Goal: Task Accomplishment & Management: Manage account settings

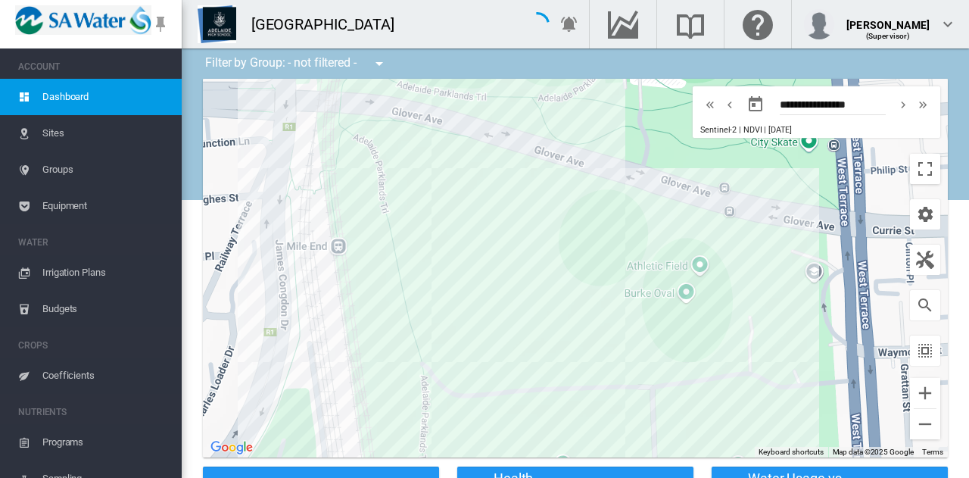
click at [92, 274] on span "Irrigation Plans" at bounding box center [105, 272] width 127 height 36
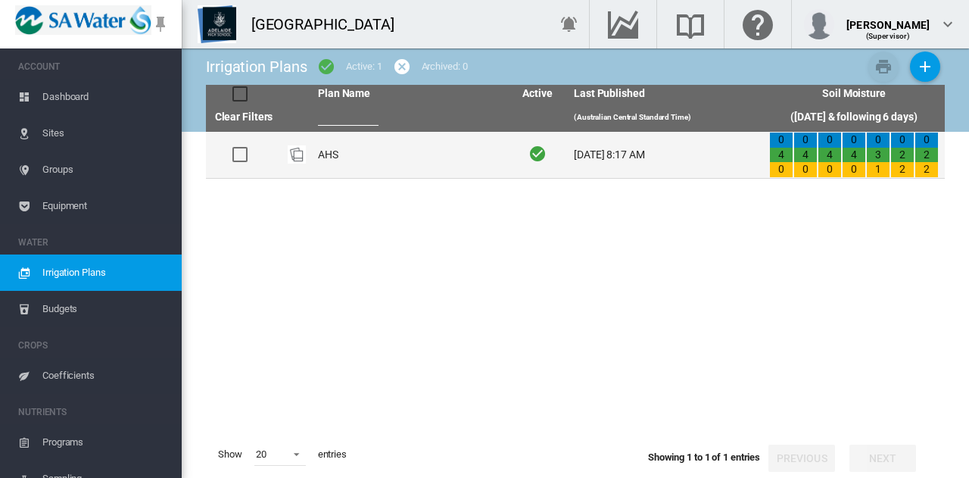
click at [334, 149] on td "AHS" at bounding box center [409, 155] width 195 height 46
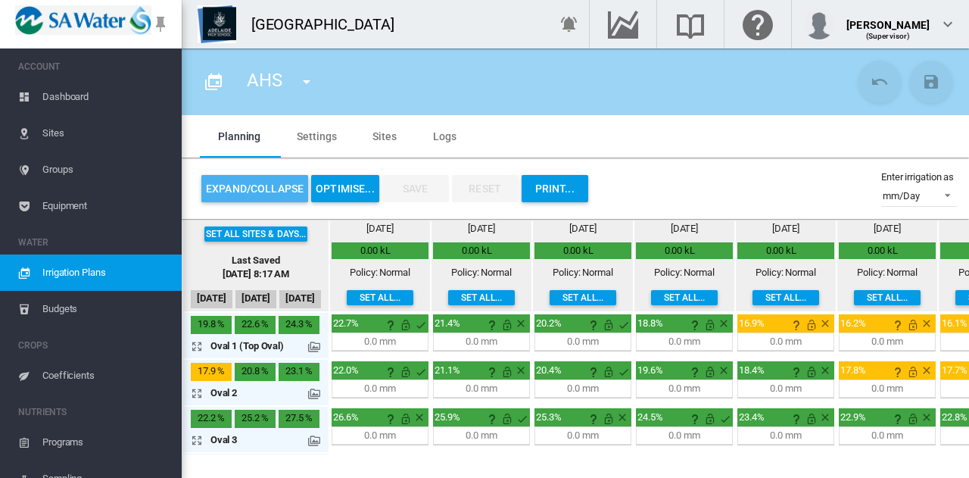
click at [254, 194] on button "Expand/Collapse" at bounding box center [254, 188] width 107 height 27
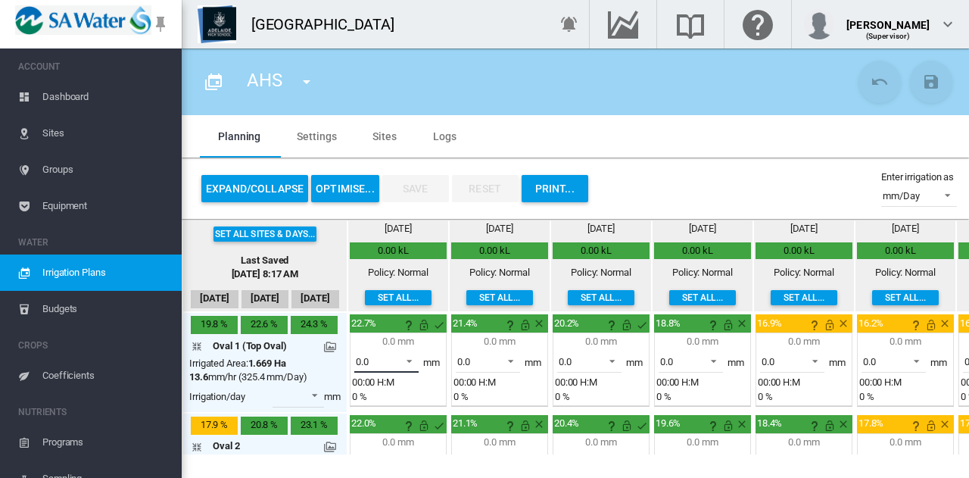
click at [409, 364] on span at bounding box center [405, 360] width 18 height 14
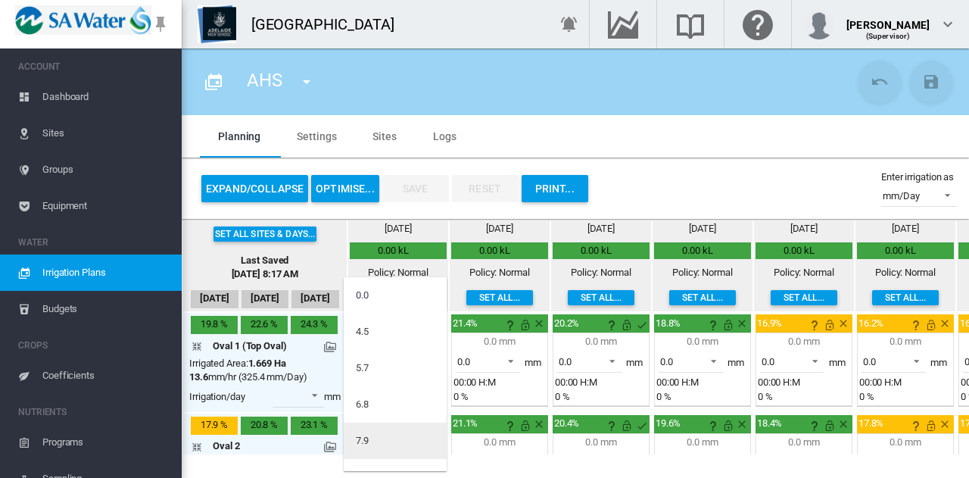
click at [404, 443] on md-option "7.9" at bounding box center [395, 441] width 103 height 36
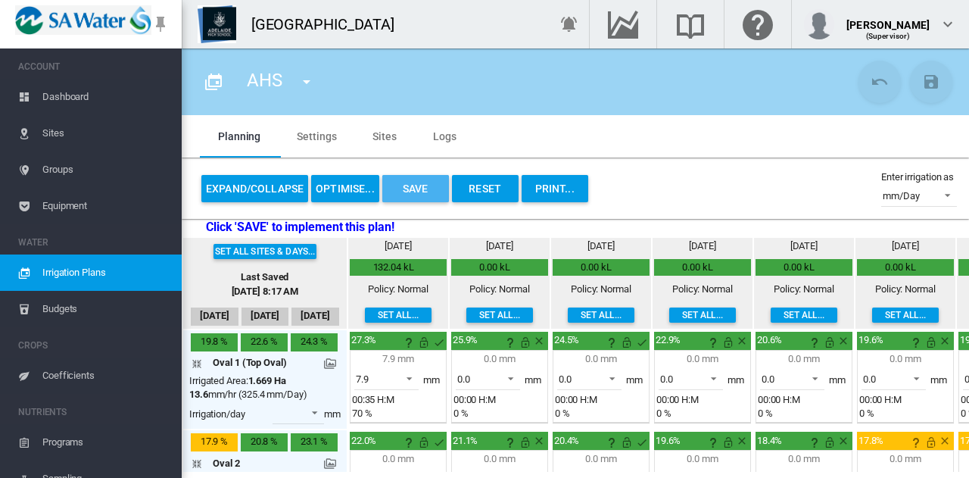
click at [418, 192] on button "Save" at bounding box center [415, 188] width 67 height 27
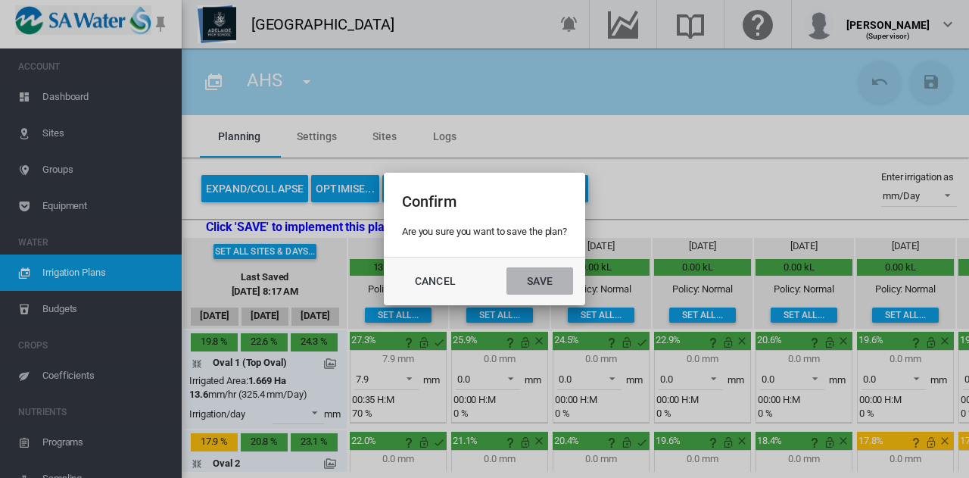
click at [538, 282] on button "Save" at bounding box center [540, 280] width 67 height 27
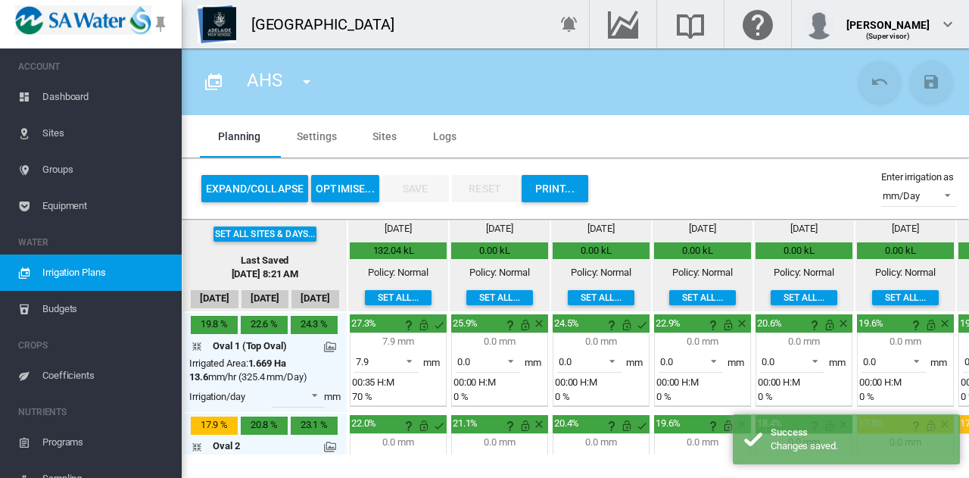
click at [50, 135] on span "Sites" at bounding box center [105, 133] width 127 height 36
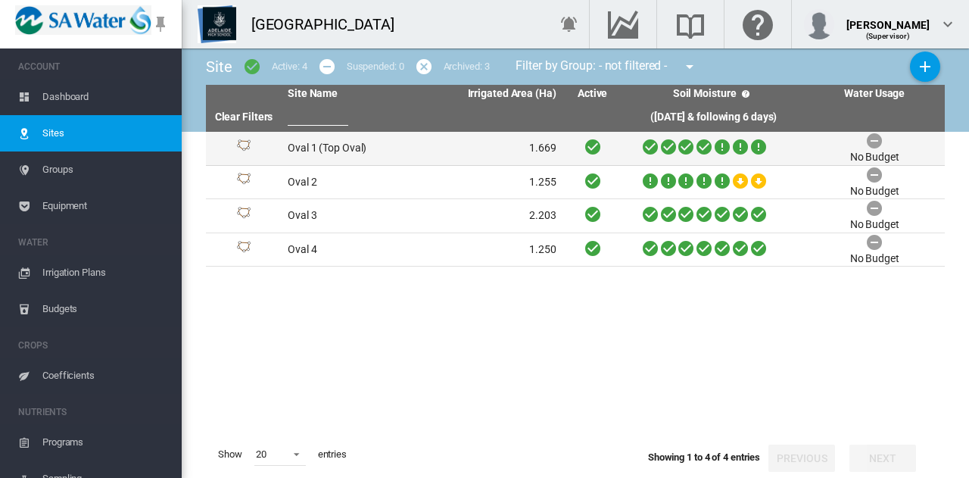
click at [387, 149] on td "Oval 1 (Top Oval)" at bounding box center [352, 148] width 140 height 33
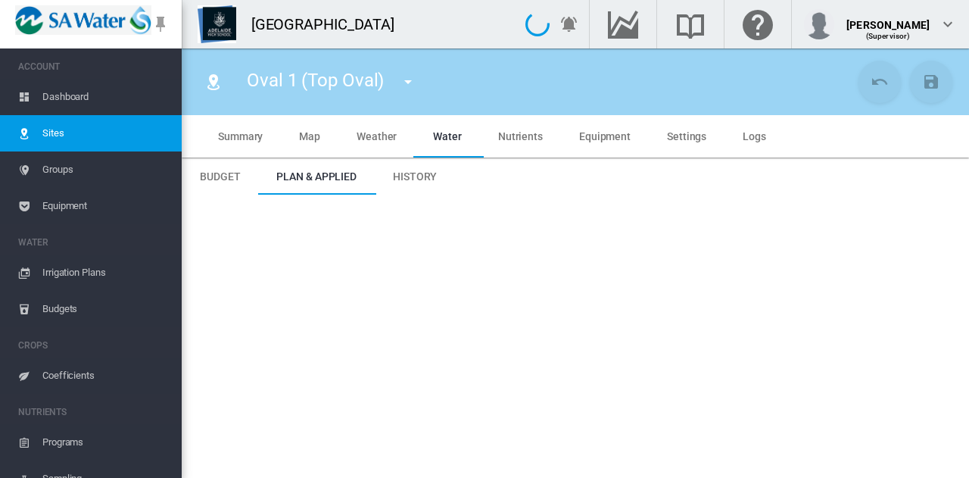
type input "*****"
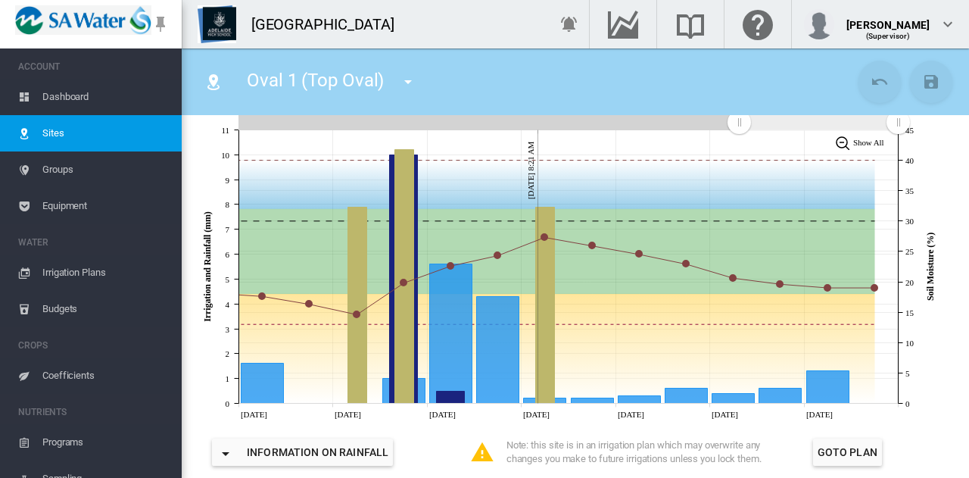
scroll to position [302, 0]
